Goal: Check status: Check status

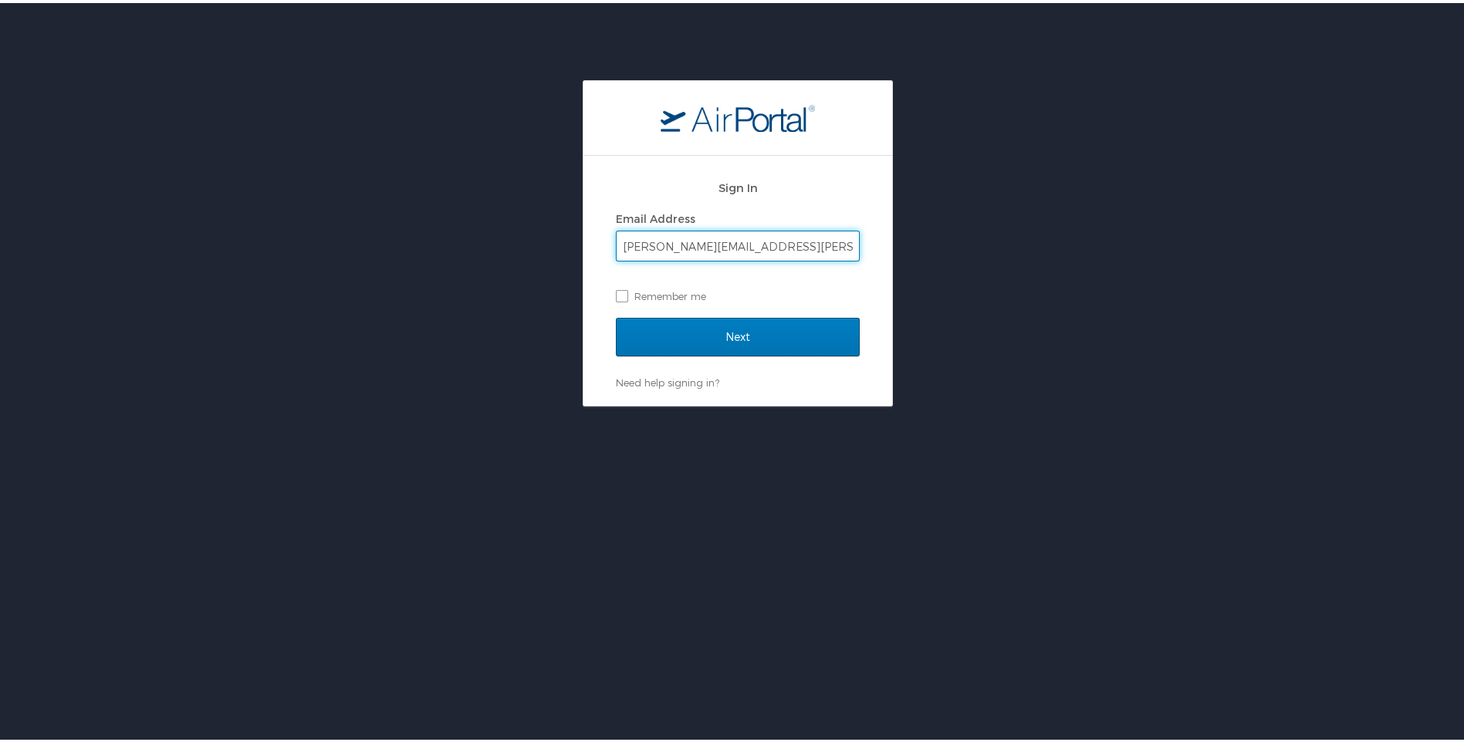
type input "[PERSON_NAME][EMAIL_ADDRESS][PERSON_NAME][DOMAIN_NAME]"
click at [616, 315] on input "Next" at bounding box center [738, 334] width 244 height 39
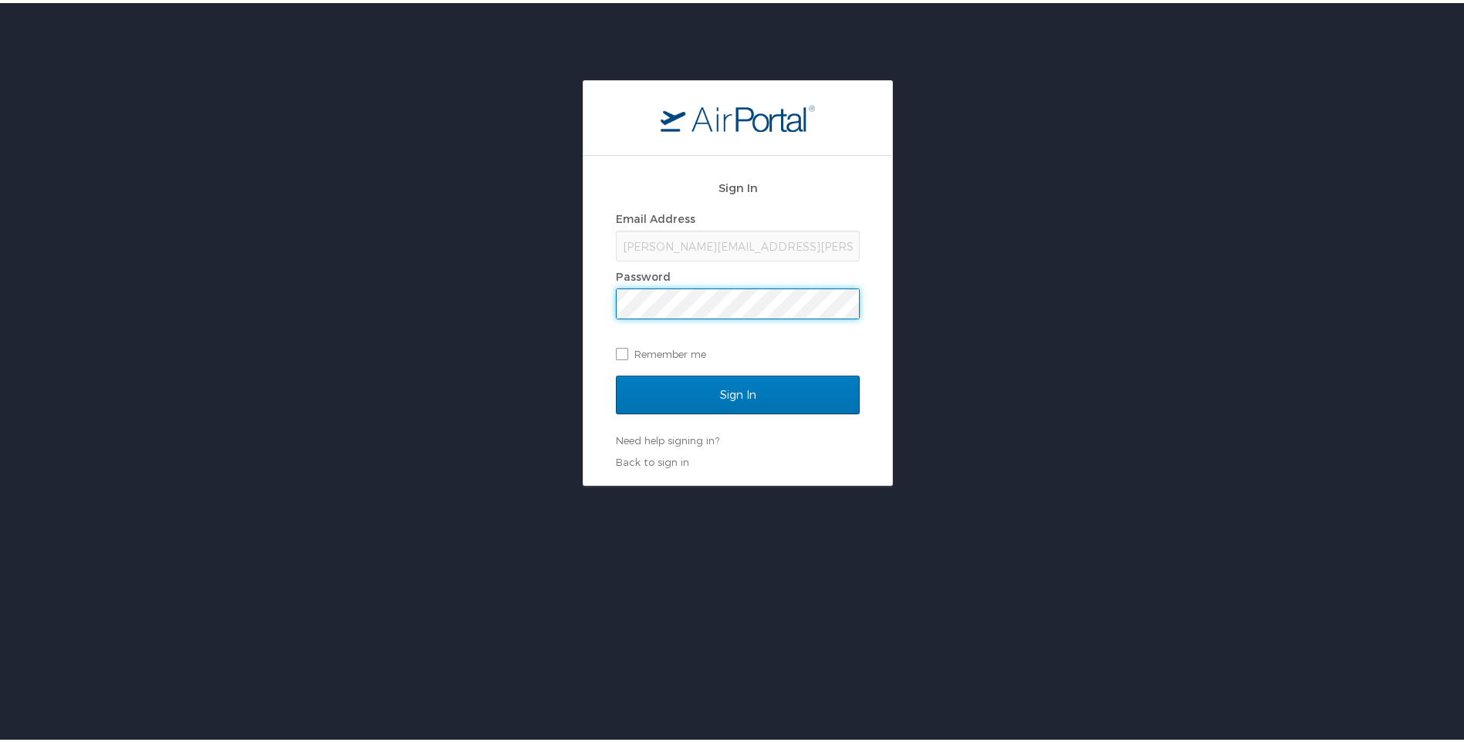
click at [616, 373] on input "Sign In" at bounding box center [738, 392] width 244 height 39
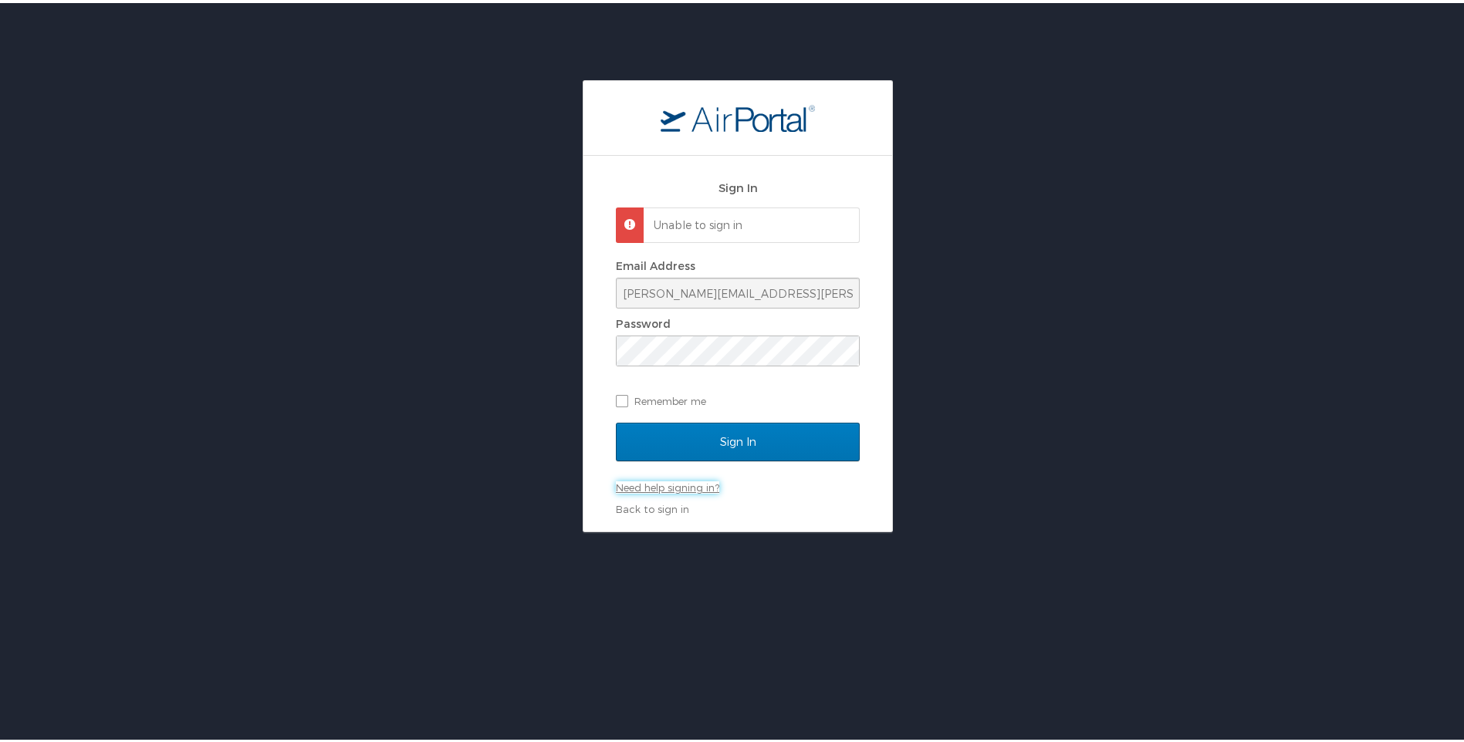
click at [667, 487] on link "Need help signing in?" at bounding box center [667, 485] width 103 height 12
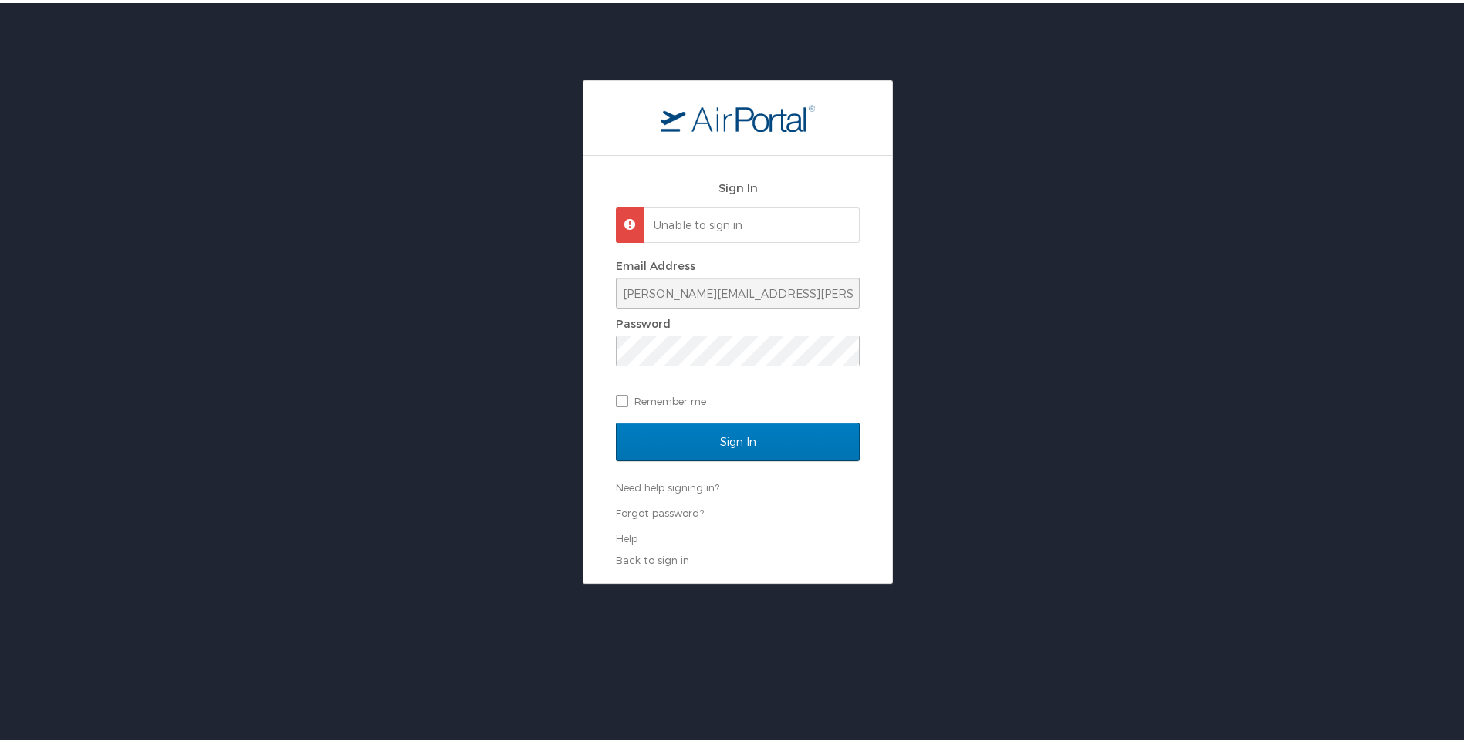
click at [678, 509] on link "Forgot password?" at bounding box center [660, 510] width 88 height 12
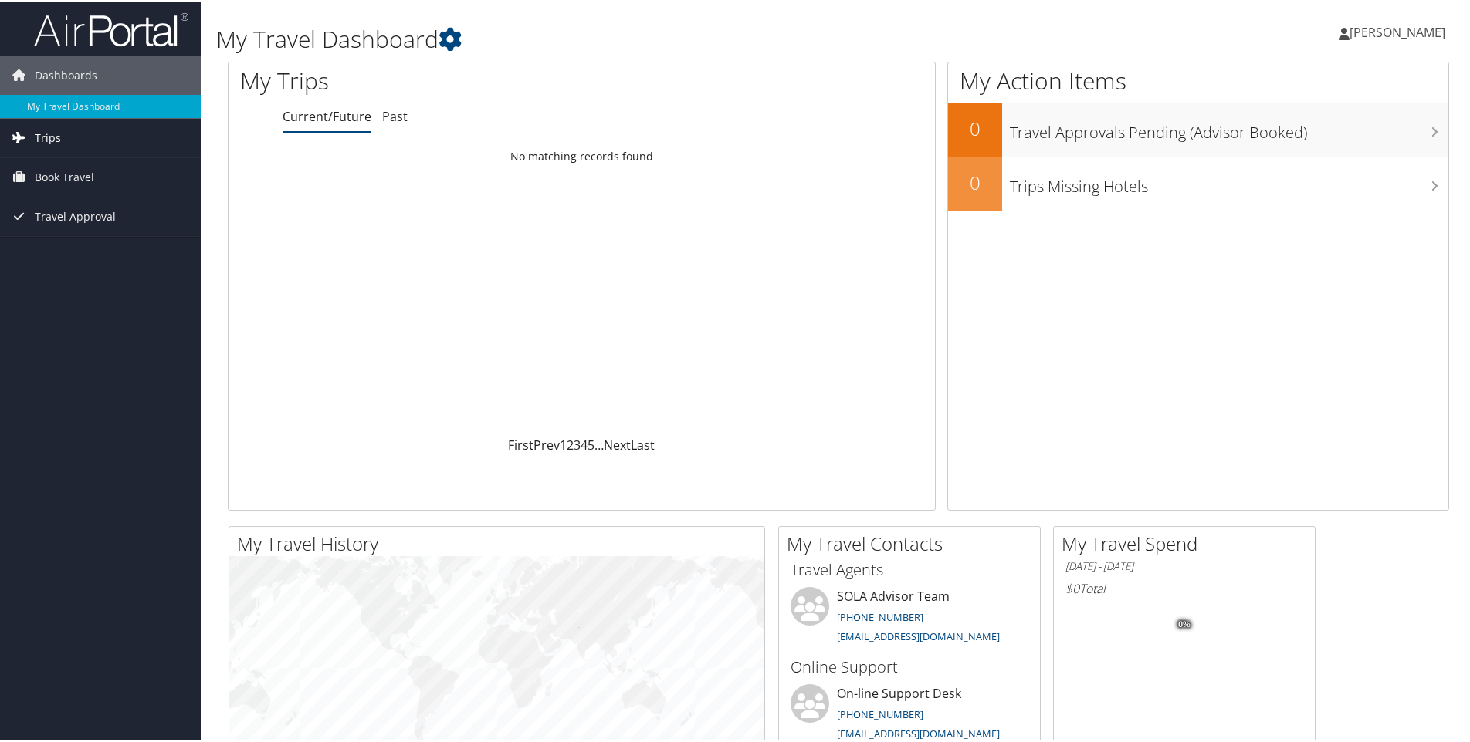
click at [76, 127] on link "Trips" at bounding box center [100, 136] width 201 height 39
click at [120, 180] on link "Past Trips" at bounding box center [100, 190] width 201 height 23
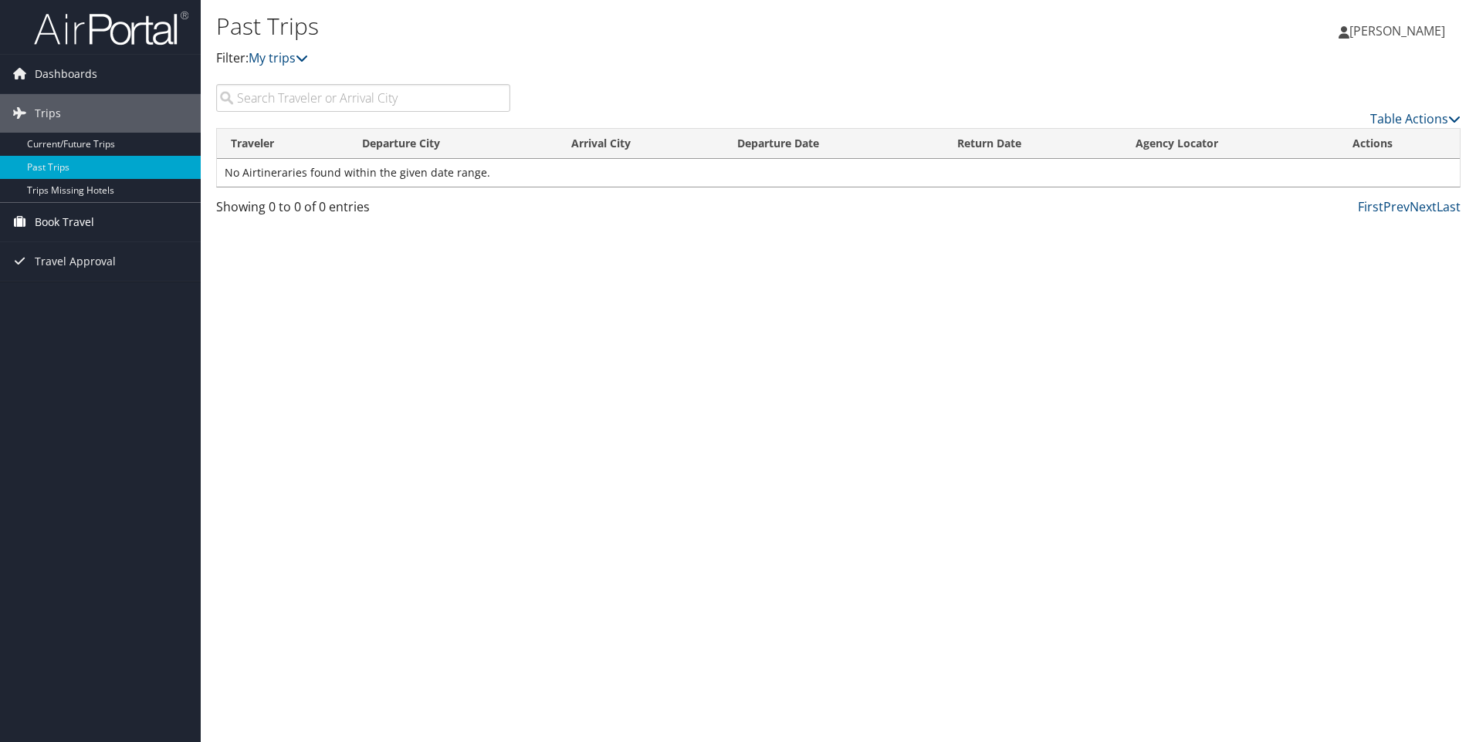
click at [75, 220] on span "Book Travel" at bounding box center [64, 222] width 59 height 39
click at [93, 137] on link "Current/Future Trips" at bounding box center [100, 144] width 201 height 23
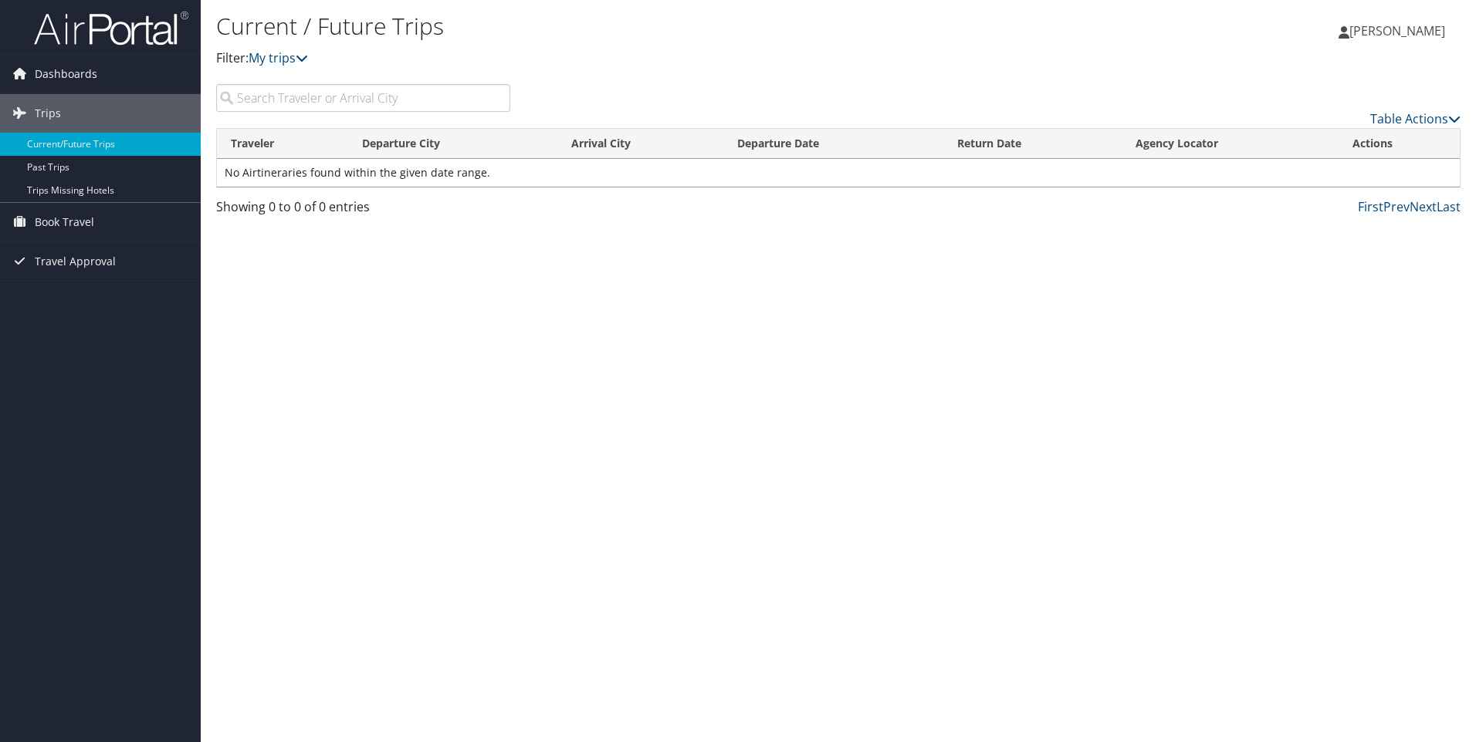
click at [391, 374] on div "Current / Future Trips Filter: My trips Brooks Malbrough Brooks Malbrough My Se…" at bounding box center [838, 371] width 1275 height 742
click at [282, 54] on link "My trips" at bounding box center [278, 57] width 59 height 17
click at [134, 163] on link "Past Trips" at bounding box center [100, 167] width 201 height 23
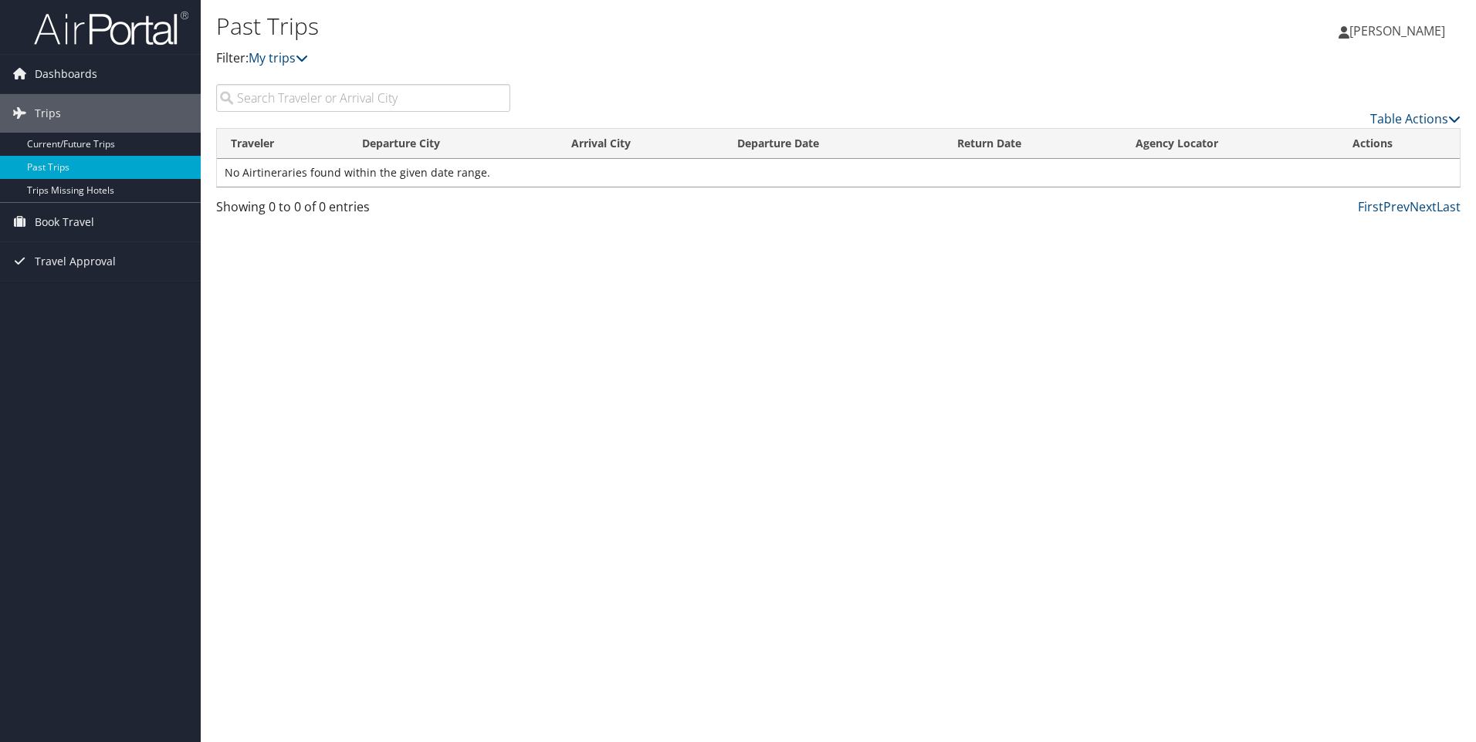
click at [421, 164] on td "No Airtineraries found within the given date range." at bounding box center [838, 173] width 1243 height 28
click at [1366, 202] on link "First" at bounding box center [1370, 206] width 25 height 17
click at [110, 186] on link "Trips Missing Hotels" at bounding box center [100, 190] width 201 height 23
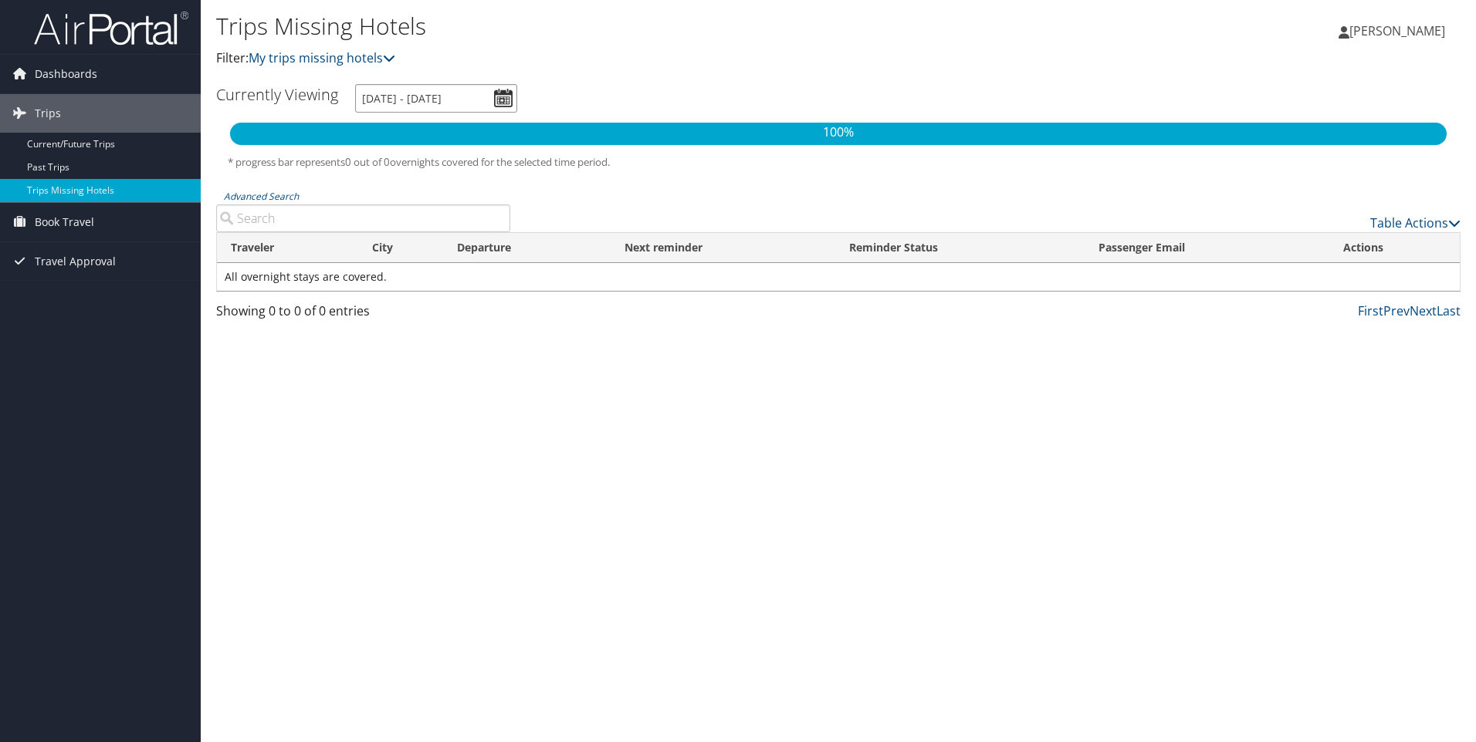
click at [510, 96] on input "9/4/2025 - 12/4/2025" at bounding box center [436, 98] width 162 height 29
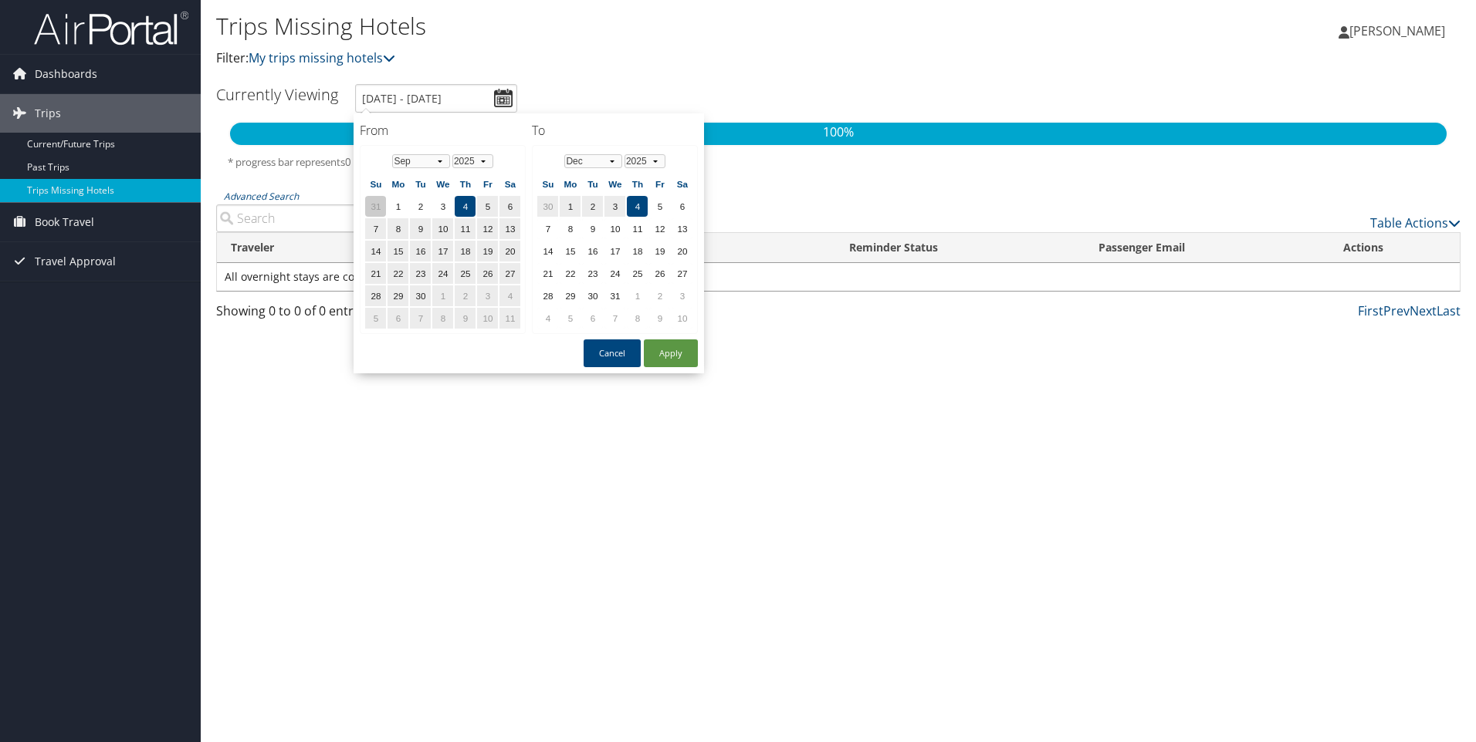
click at [380, 209] on td "31" at bounding box center [375, 206] width 21 height 21
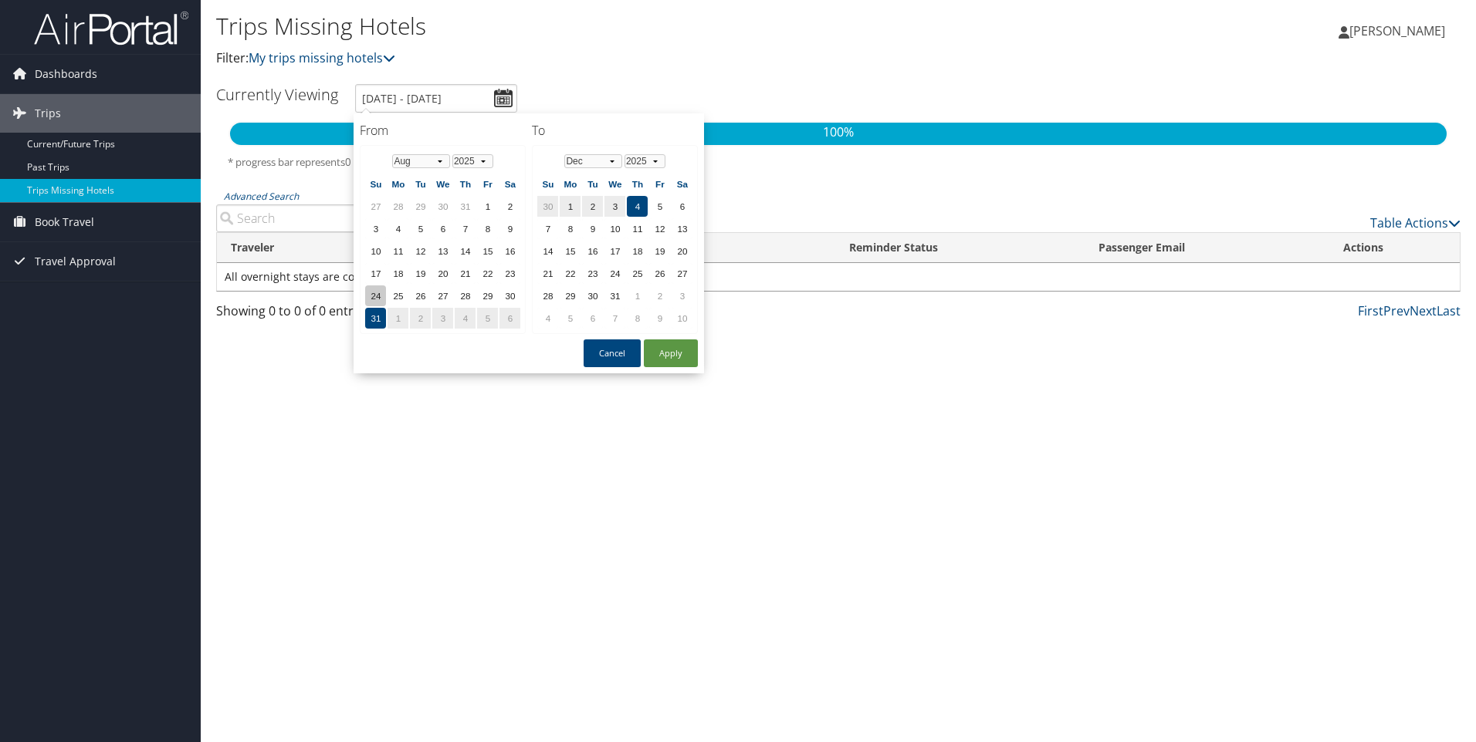
click at [380, 293] on td "24" at bounding box center [375, 296] width 21 height 21
click at [671, 358] on button "Apply" at bounding box center [671, 354] width 54 height 28
type input "8/24/2025 - 12/4/2025"
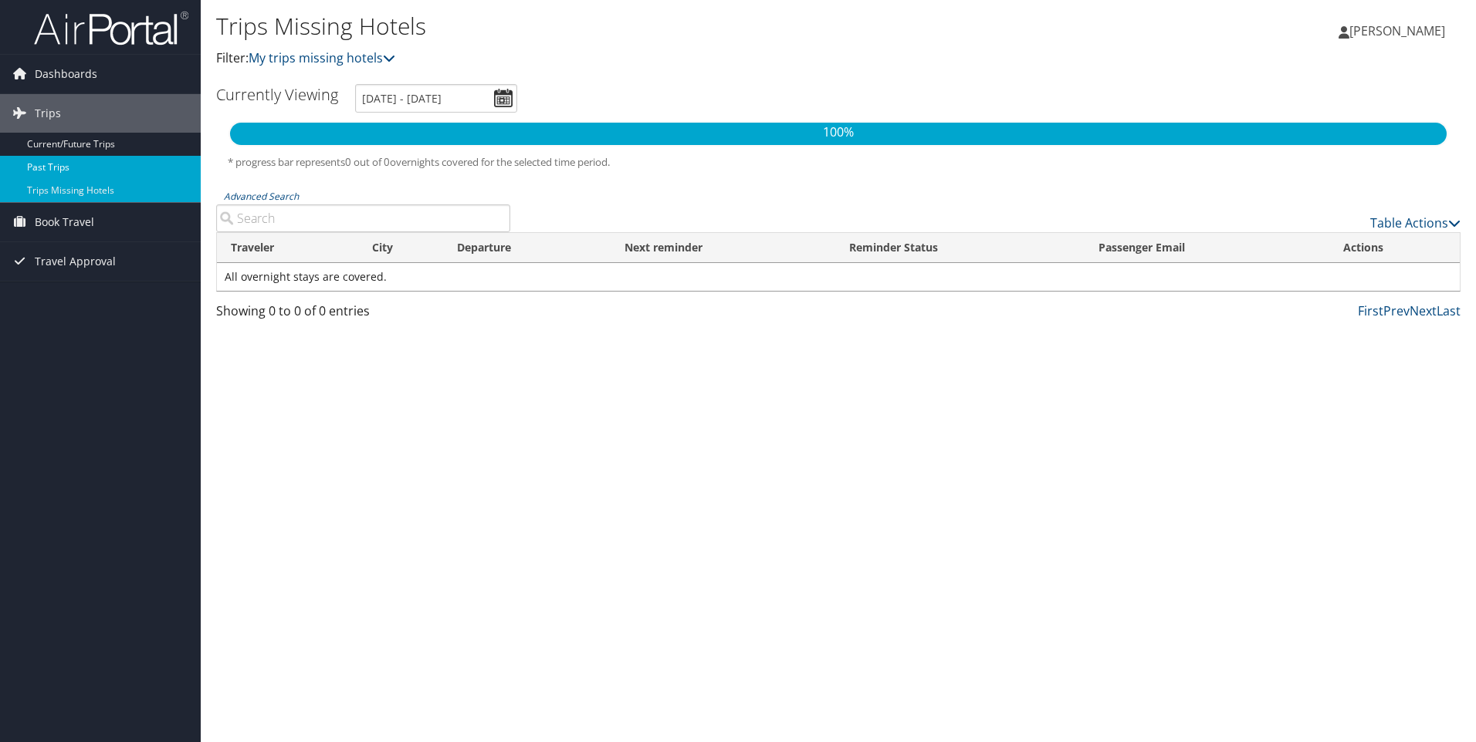
click at [88, 164] on link "Past Trips" at bounding box center [100, 167] width 201 height 23
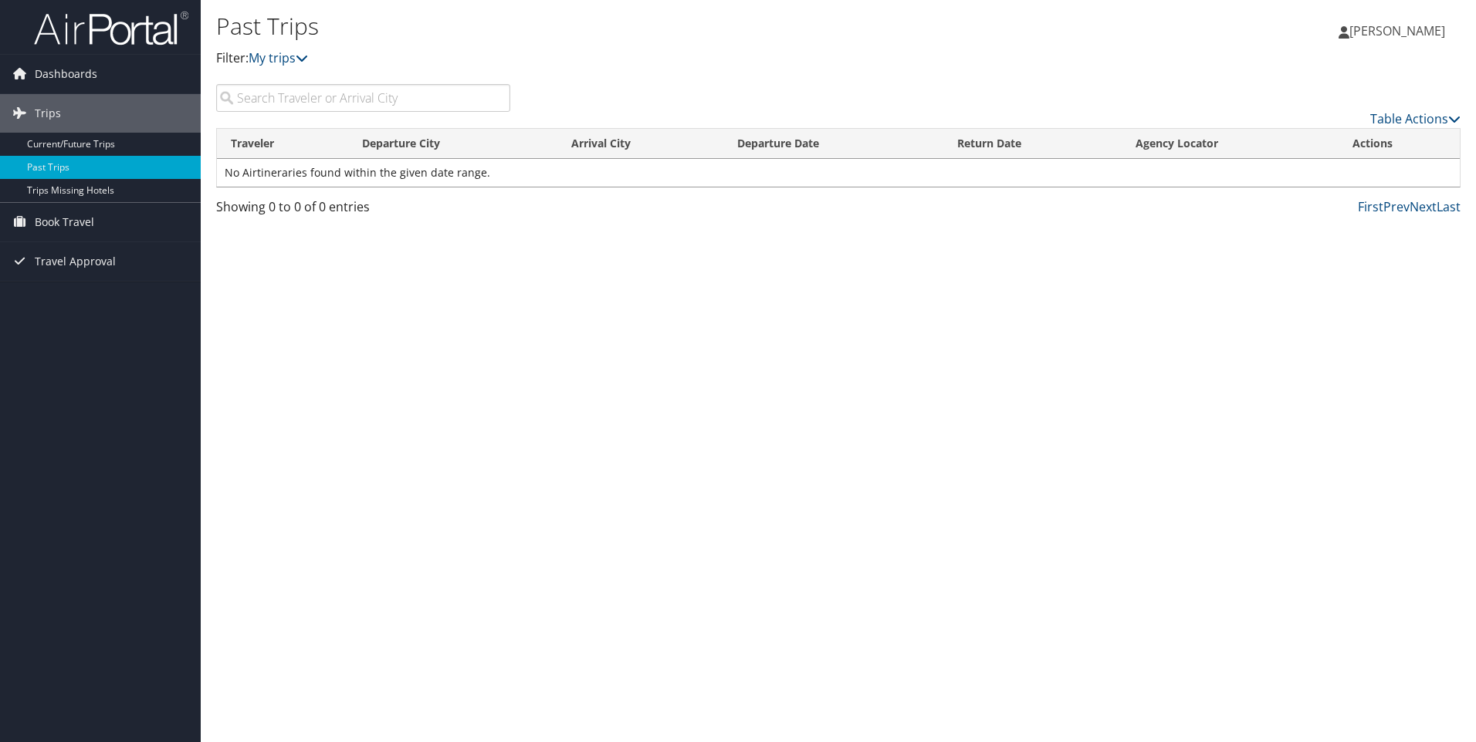
click at [310, 167] on td "No Airtineraries found within the given date range." at bounding box center [838, 173] width 1243 height 28
click at [72, 265] on span "Travel Approval" at bounding box center [75, 261] width 81 height 39
click at [64, 314] on link "Approved Trips" at bounding box center [100, 315] width 201 height 23
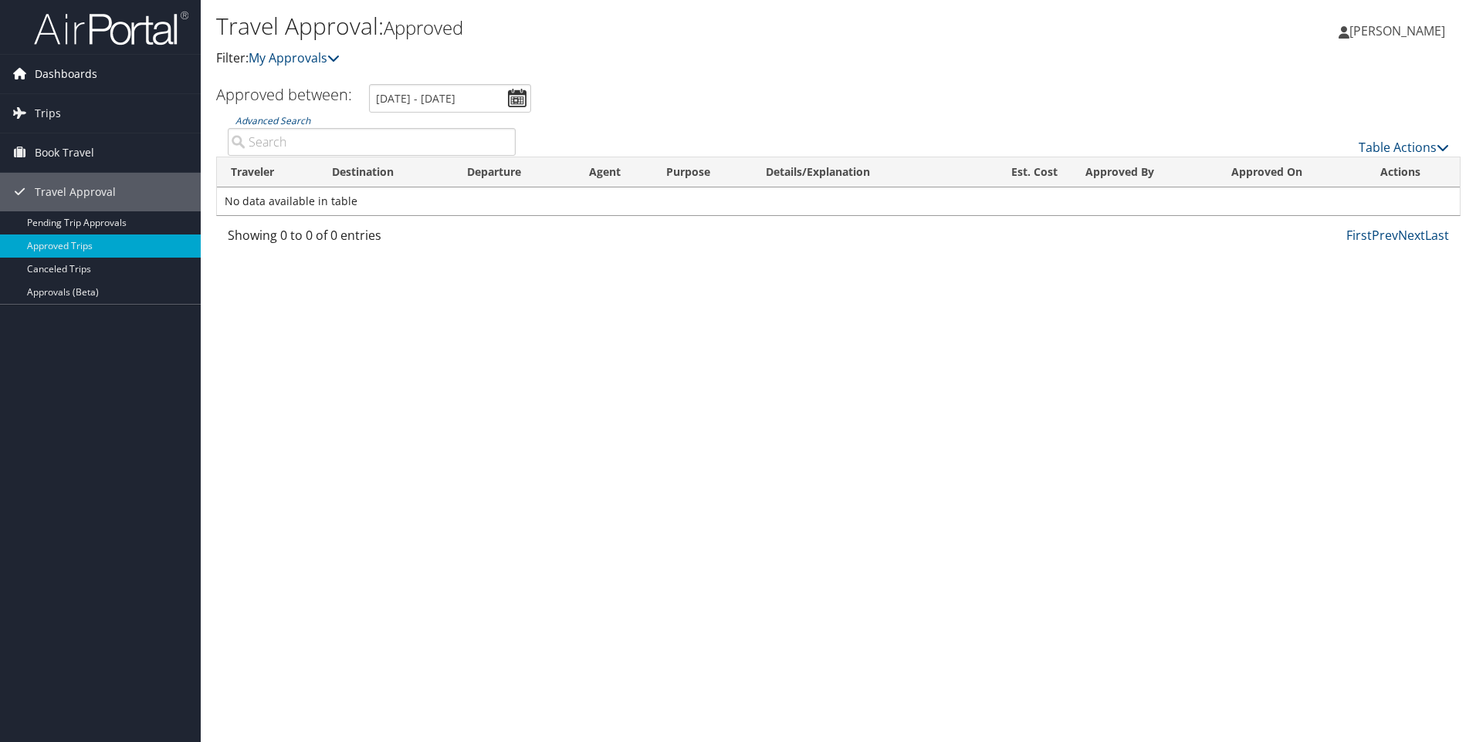
click at [64, 68] on span "Dashboards" at bounding box center [66, 74] width 63 height 39
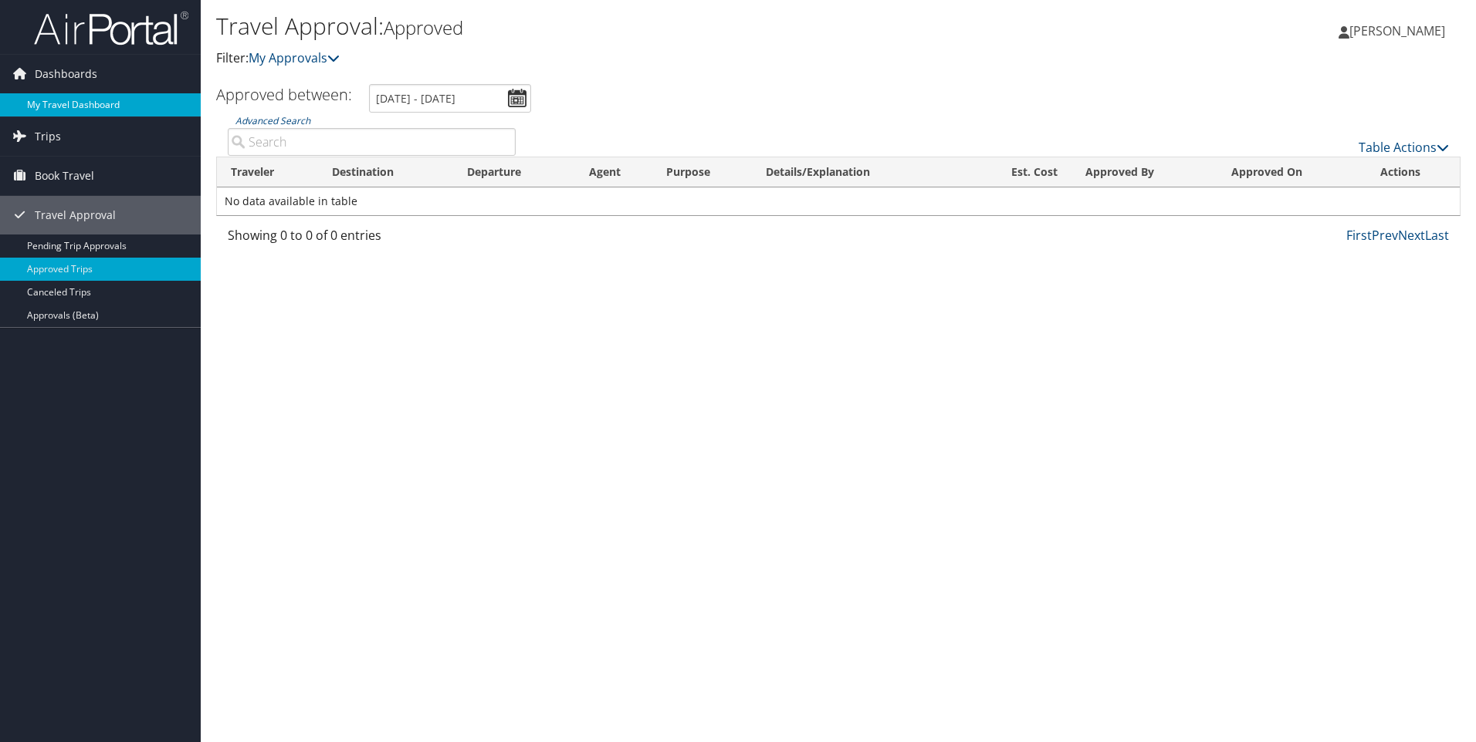
click at [96, 102] on link "My Travel Dashboard" at bounding box center [100, 104] width 201 height 23
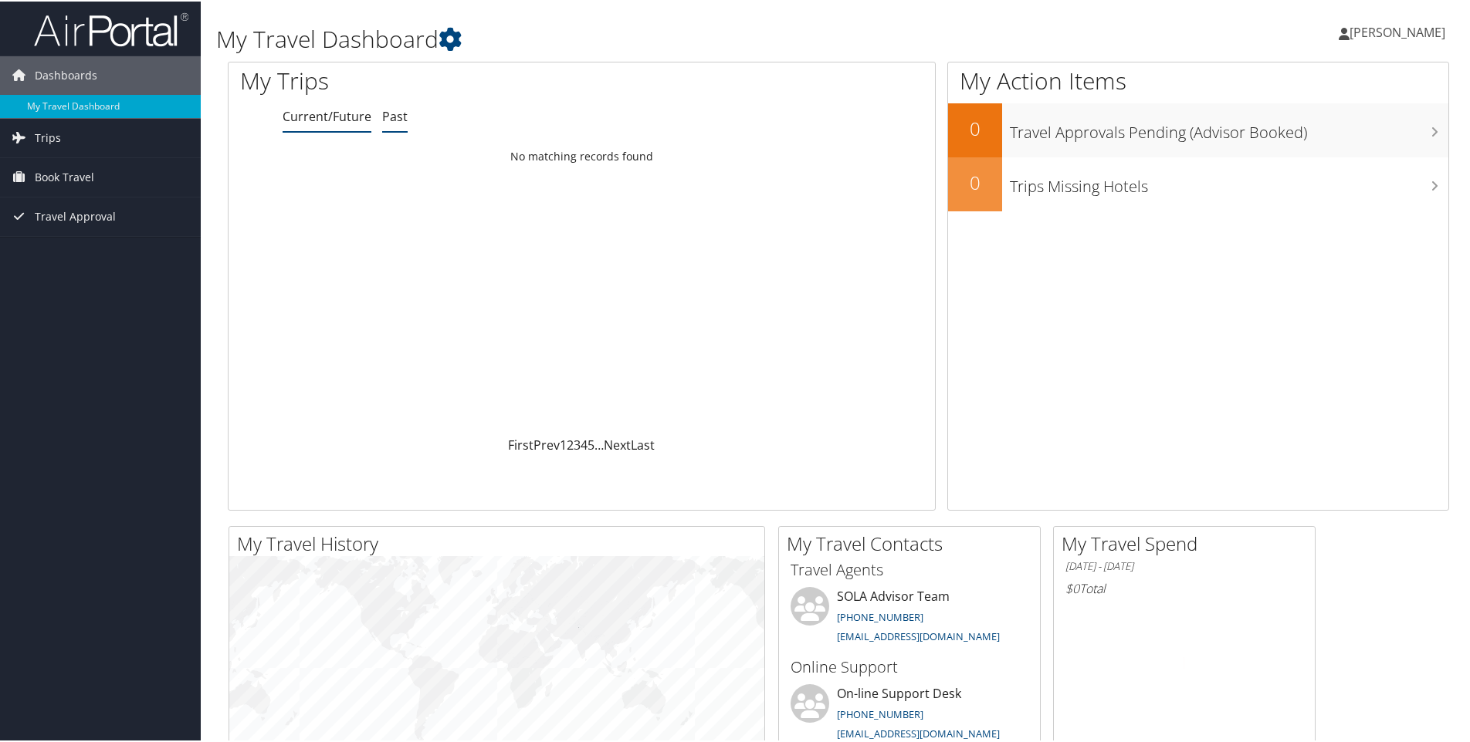
click at [400, 114] on link "Past" at bounding box center [394, 115] width 25 height 17
click at [128, 167] on link "Book Travel" at bounding box center [100, 176] width 201 height 39
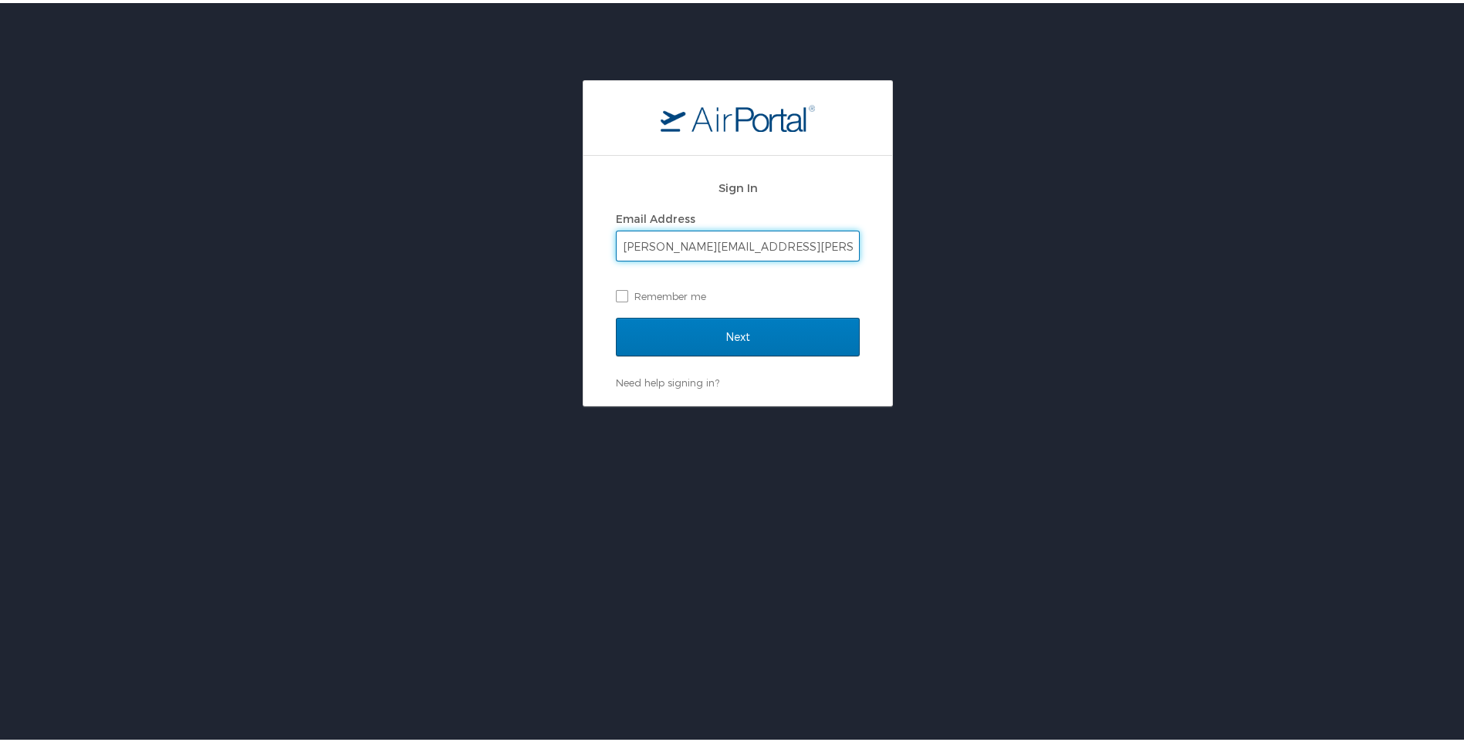
type input "[PERSON_NAME][EMAIL_ADDRESS][PERSON_NAME][DOMAIN_NAME]"
click at [616, 315] on input "Next" at bounding box center [738, 334] width 244 height 39
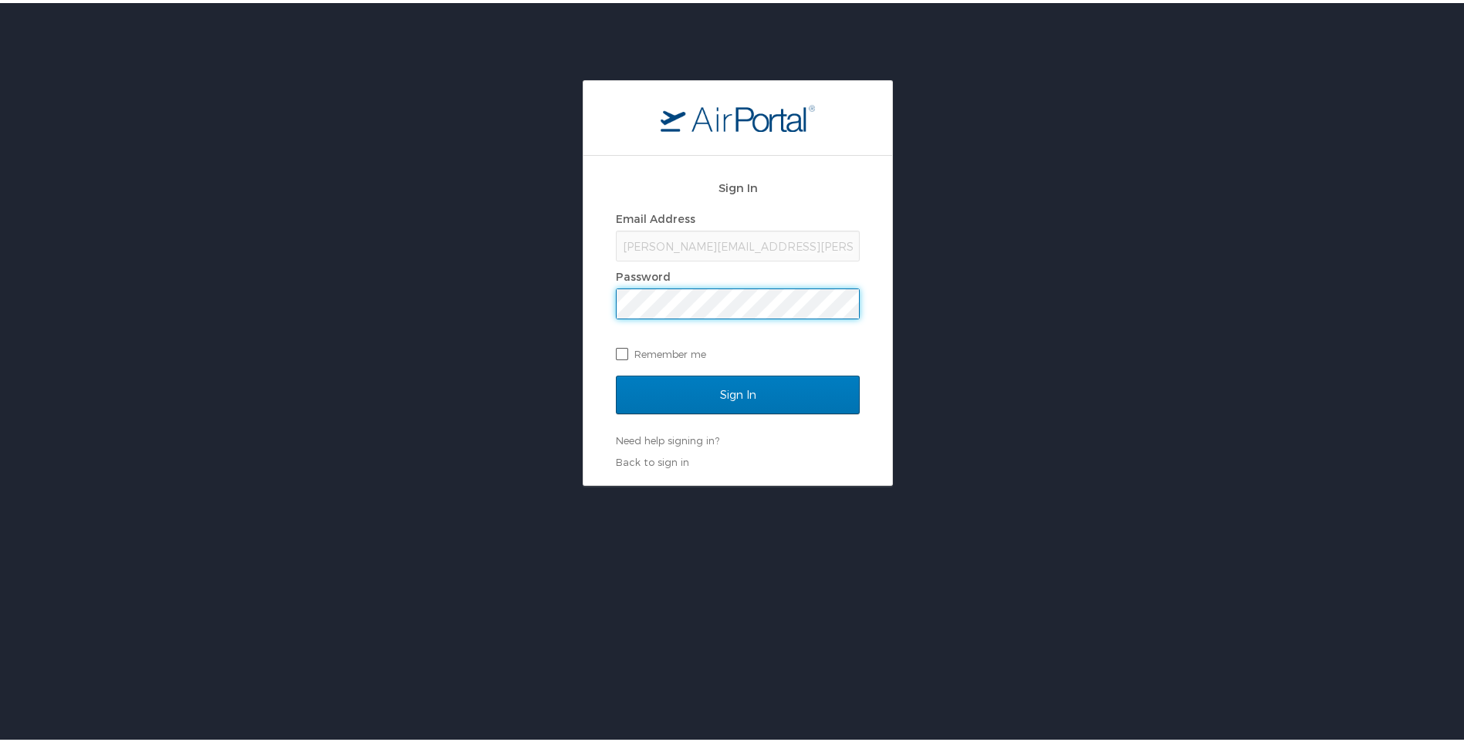
drag, startPoint x: 623, startPoint y: 343, endPoint x: 630, endPoint y: 356, distance: 14.2
click at [623, 344] on label "Remember me" at bounding box center [738, 351] width 244 height 23
click at [623, 345] on input "Remember me" at bounding box center [621, 350] width 10 height 10
checkbox input "true"
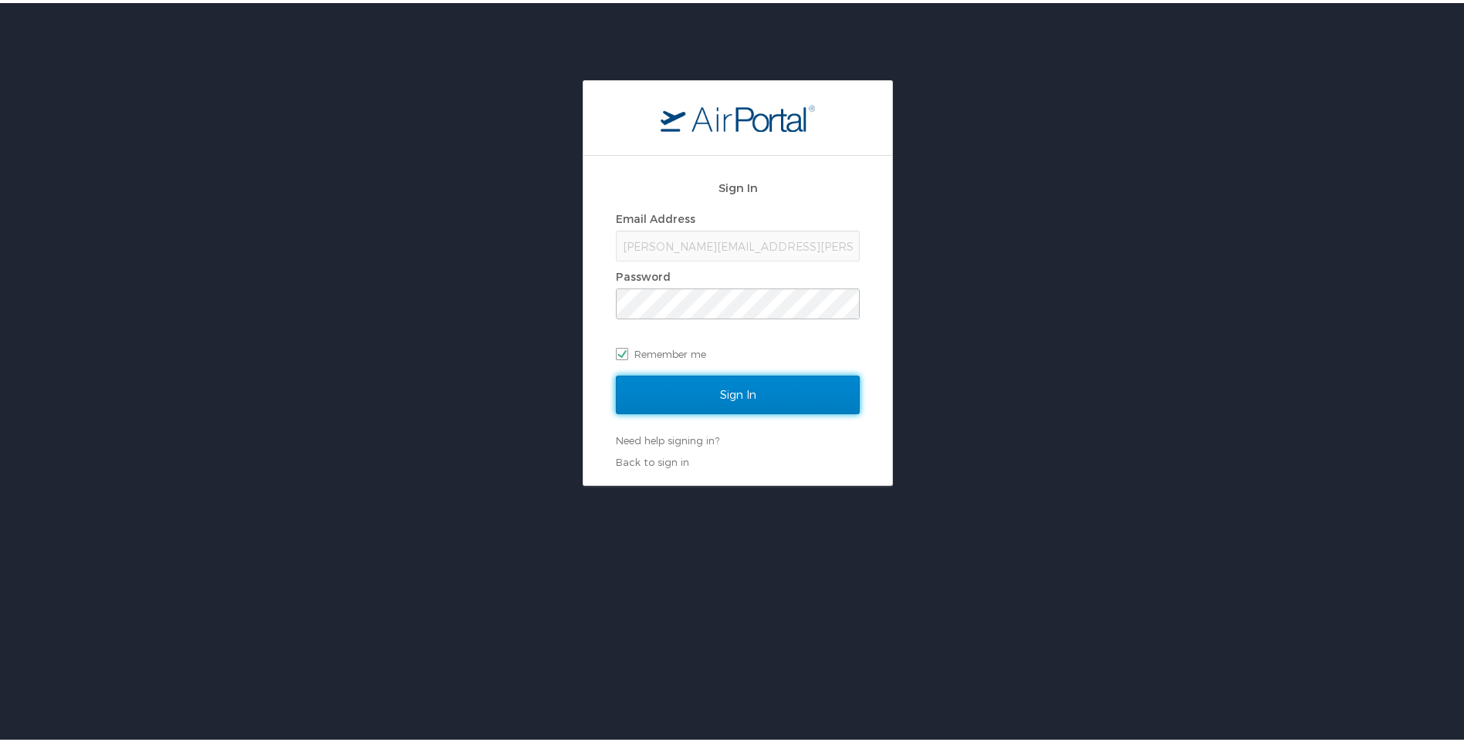
click at [648, 388] on input "Sign In" at bounding box center [738, 392] width 244 height 39
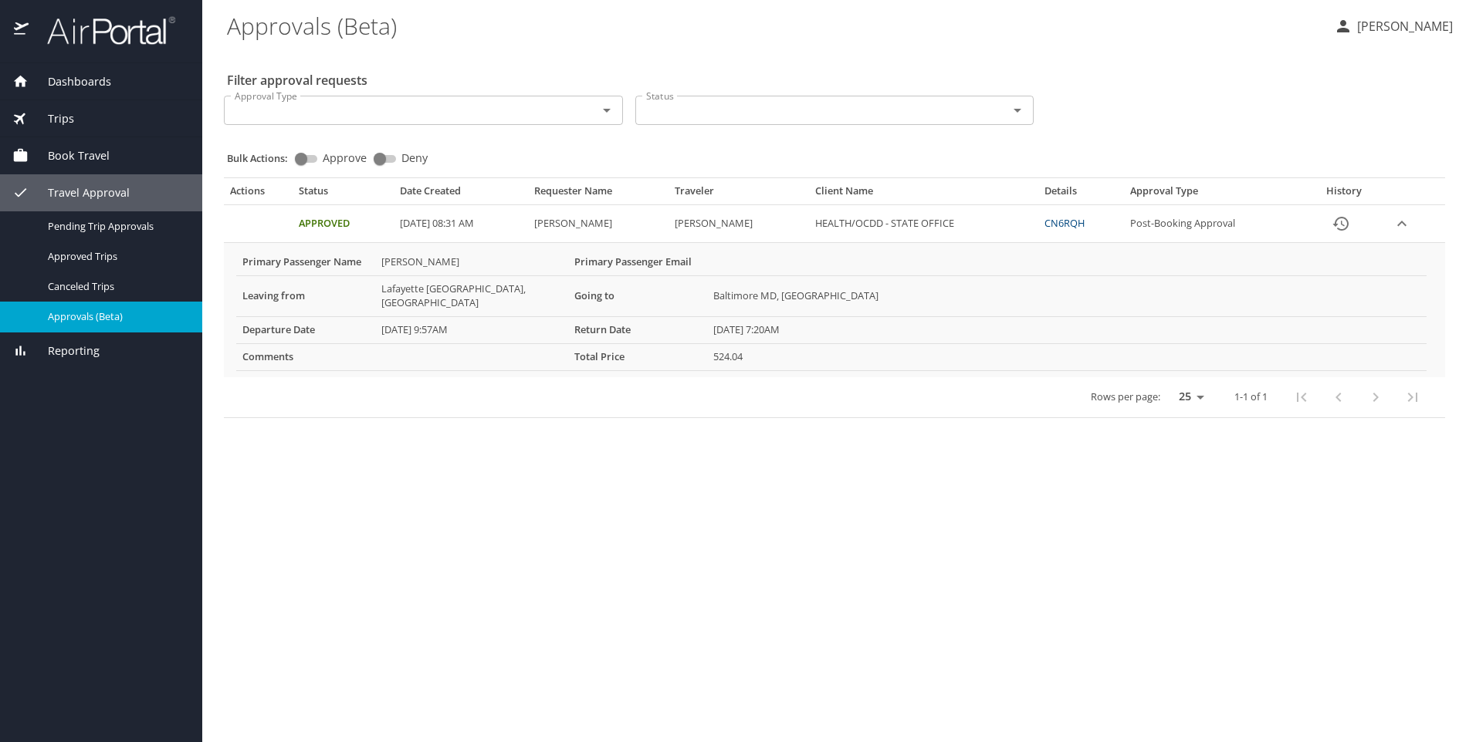
click at [337, 220] on td "Approved" at bounding box center [343, 224] width 101 height 38
click at [474, 207] on AM "[DATE] 08:31 AM" at bounding box center [461, 224] width 135 height 38
drag, startPoint x: 558, startPoint y: 215, endPoint x: 935, endPoint y: 167, distance: 380.4
click at [559, 215] on td "[PERSON_NAME]" at bounding box center [598, 224] width 140 height 38
click at [1081, 227] on link "CN6RQH" at bounding box center [1064, 223] width 40 height 14
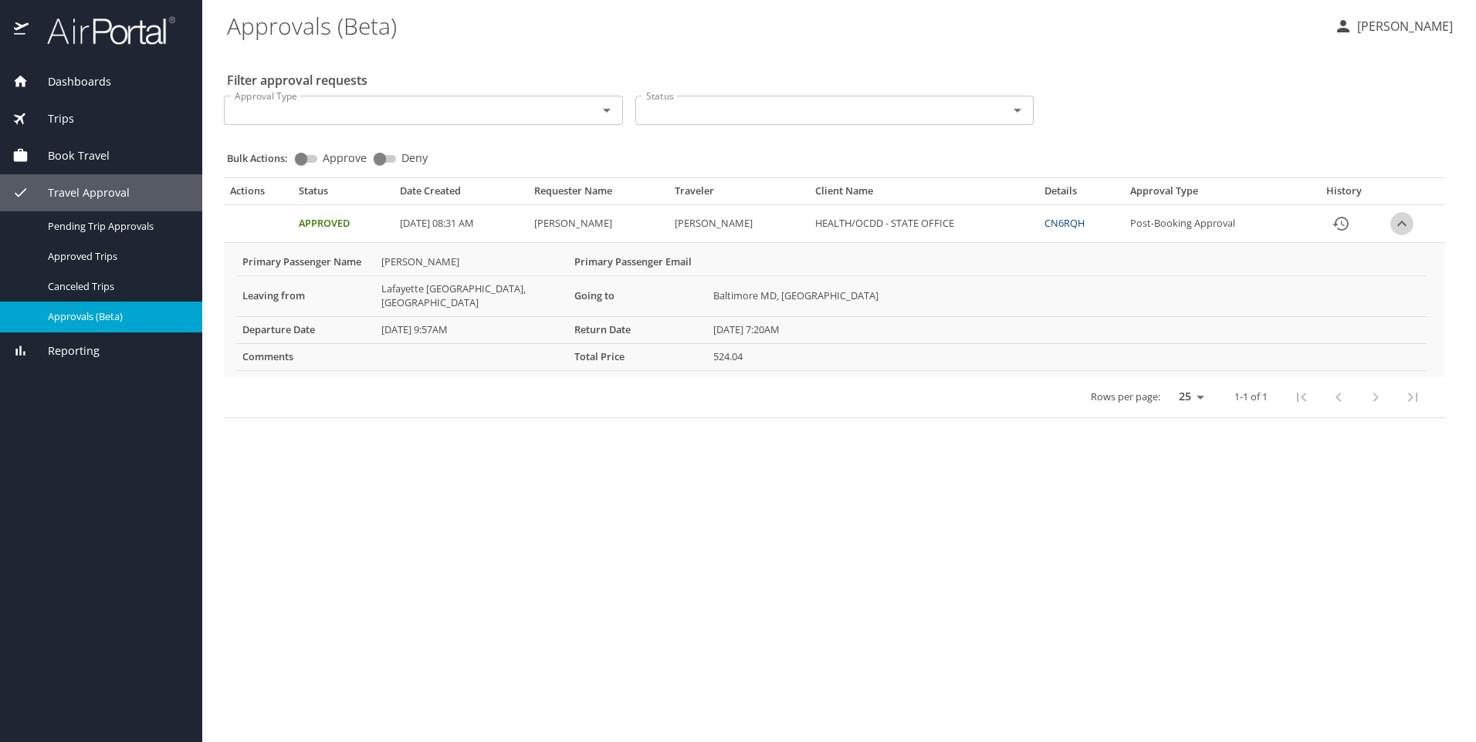
click at [1405, 221] on icon "expand row" at bounding box center [1401, 224] width 19 height 19
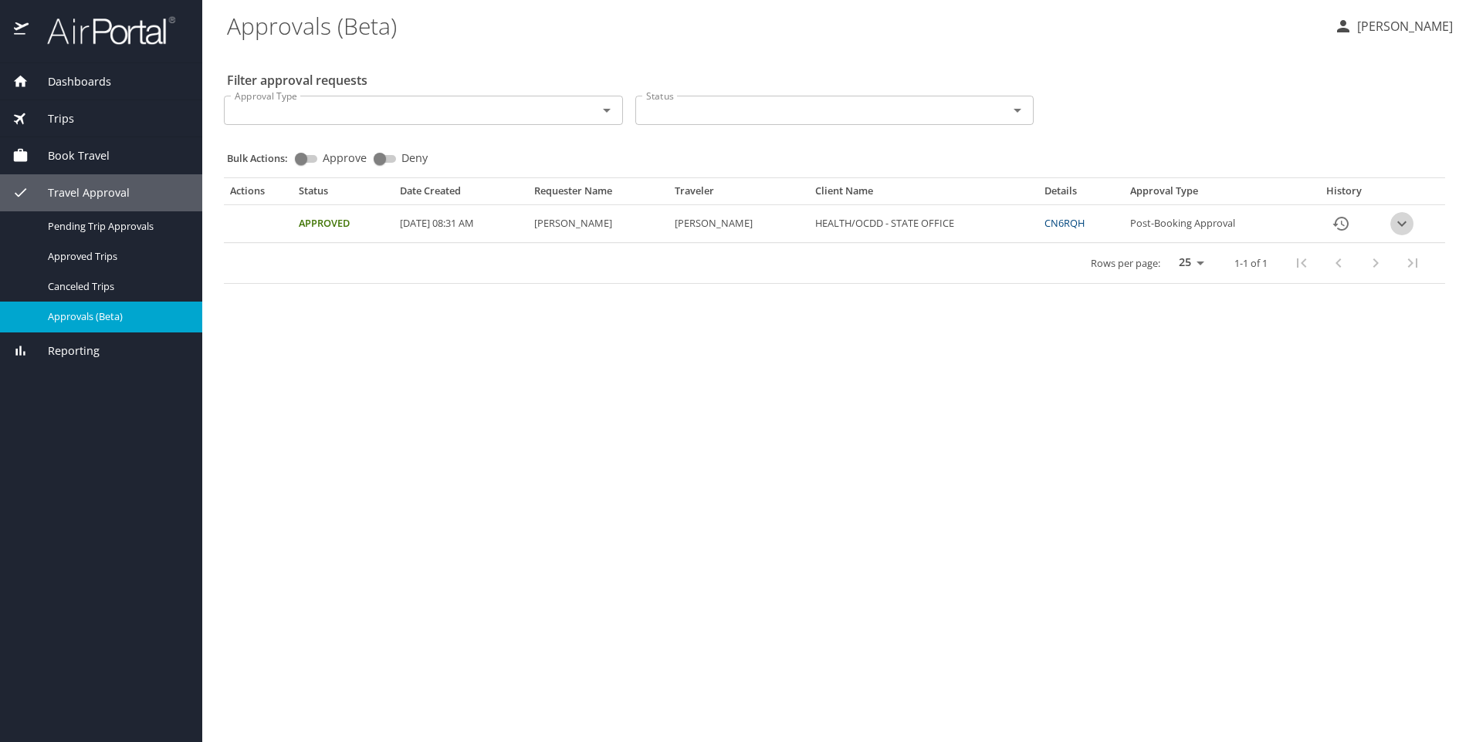
click at [1405, 222] on icon "expand row" at bounding box center [1401, 224] width 19 height 19
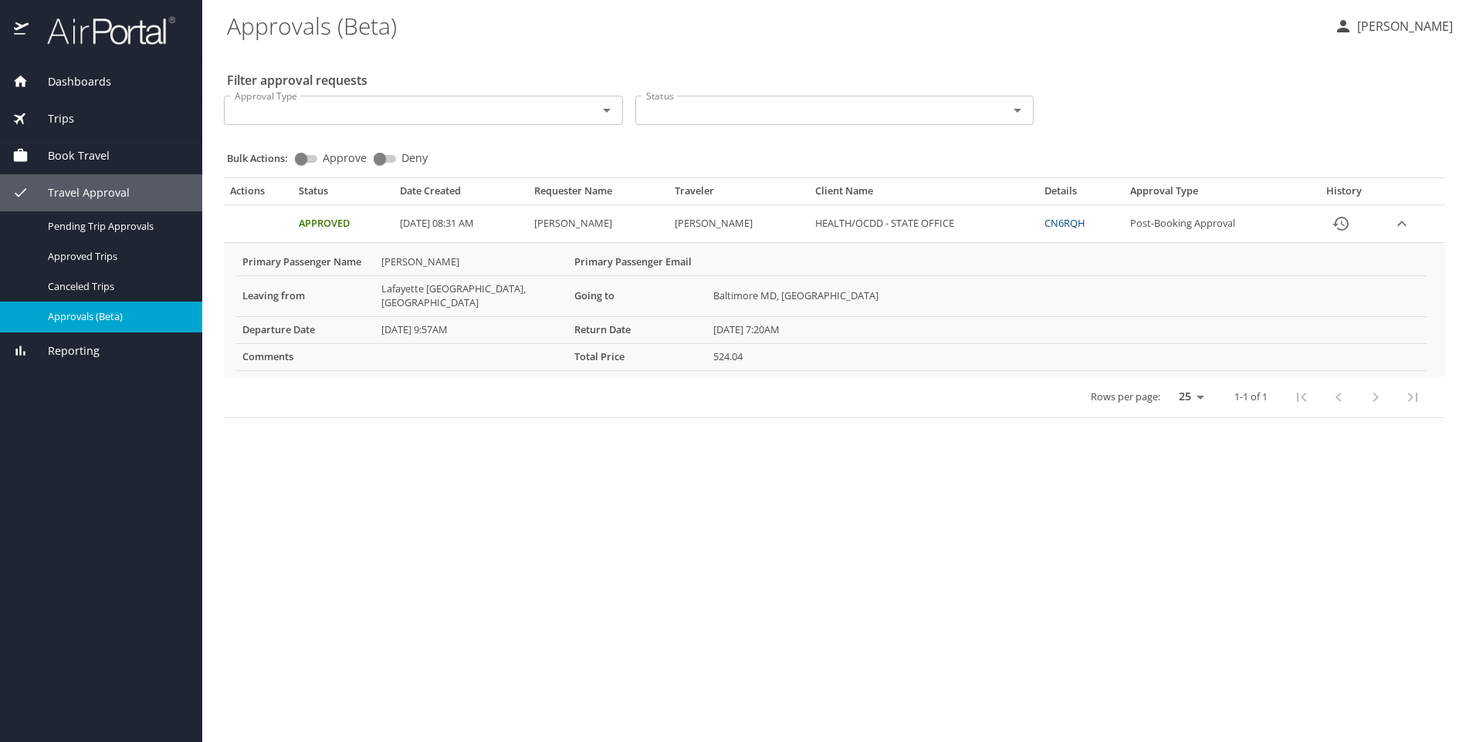
click at [326, 226] on td "Approved" at bounding box center [343, 224] width 101 height 38
click at [465, 223] on AM "06/25/2025, 08:31 AM" at bounding box center [461, 224] width 135 height 38
click at [624, 217] on td "[PERSON_NAME]" at bounding box center [598, 224] width 140 height 38
drag, startPoint x: 624, startPoint y: 217, endPoint x: 952, endPoint y: 215, distance: 328.8
click at [950, 215] on OFFICE "HEALTH/OCDD - STATE OFFICE" at bounding box center [923, 224] width 229 height 38
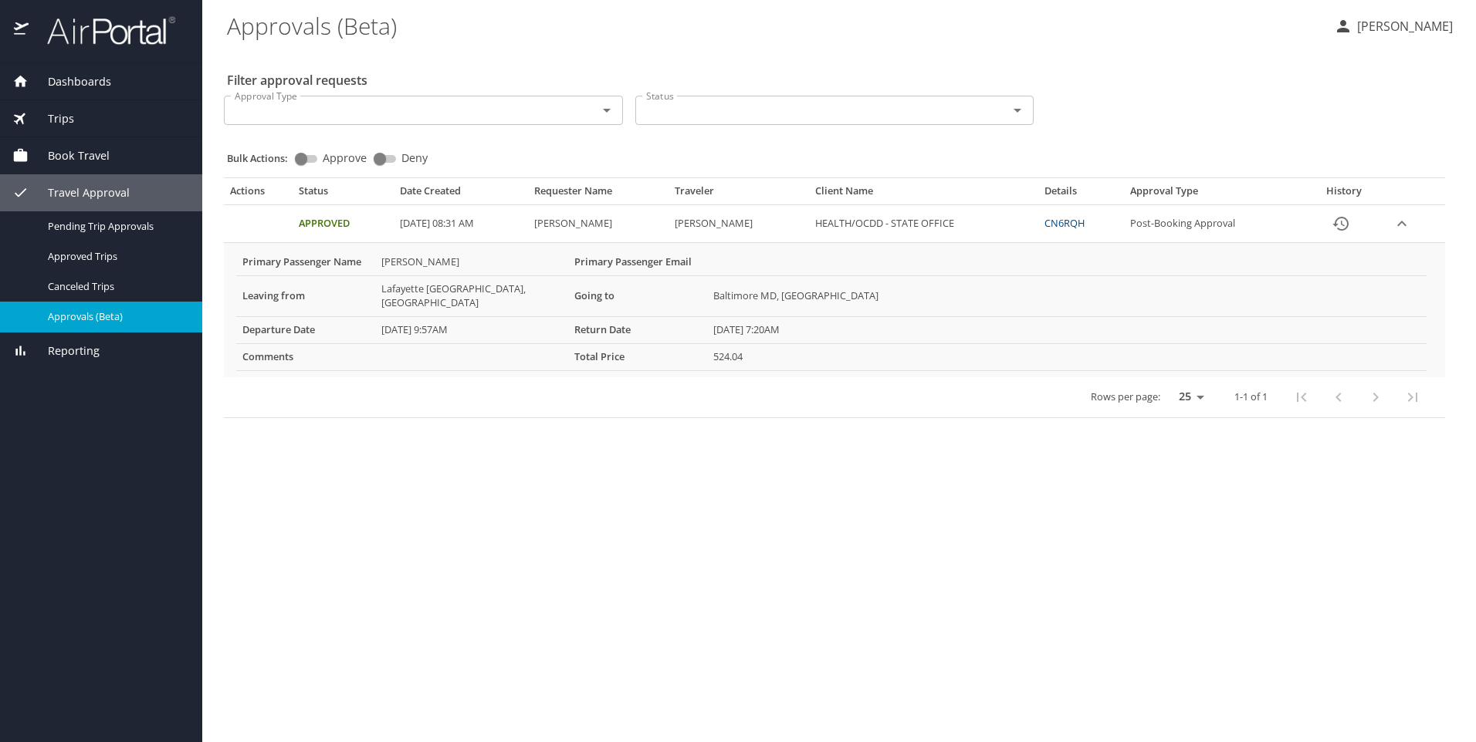
click at [1185, 217] on Approval "Post-Booking Approval" at bounding box center [1214, 224] width 180 height 38
click at [1226, 225] on Approval "Post-Booking Approval" at bounding box center [1214, 224] width 180 height 38
click at [1250, 223] on Approval "Post-Booking Approval" at bounding box center [1214, 224] width 180 height 38
click at [84, 316] on span "Approvals (Beta)" at bounding box center [116, 316] width 136 height 15
click at [74, 257] on span "Approved Trips" at bounding box center [116, 256] width 136 height 15
